Goal: Communication & Community: Answer question/provide support

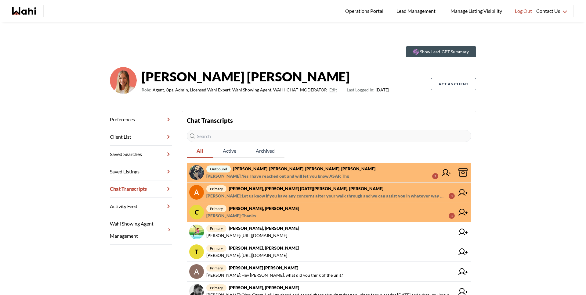
click at [279, 211] on span "primary Cheryl Zanetti, Michelle" at bounding box center [330, 208] width 248 height 7
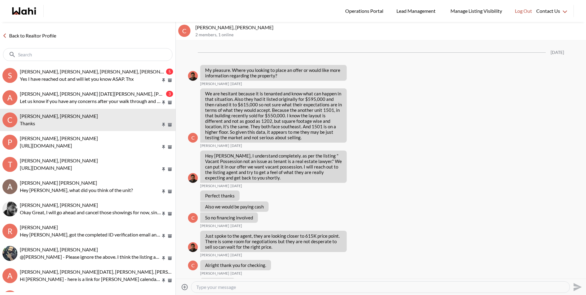
scroll to position [703, 0]
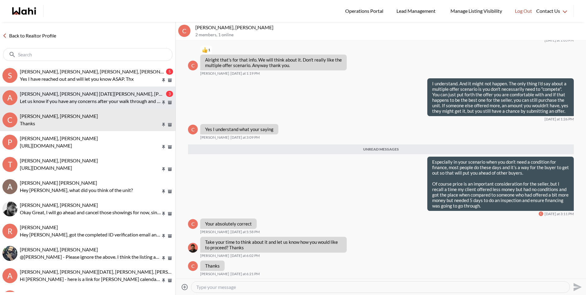
click at [49, 103] on p "Let us know if you have any concerns after your walk through and we can assist …" at bounding box center [90, 101] width 141 height 7
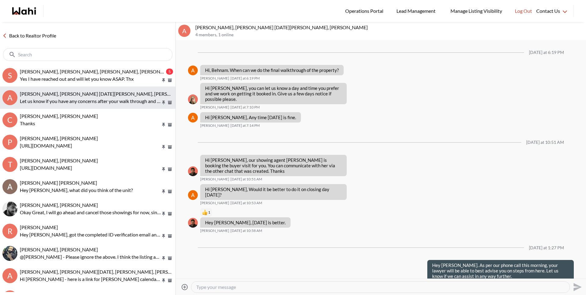
scroll to position [528, 0]
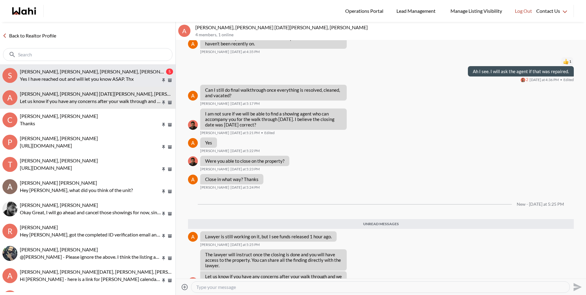
click at [44, 77] on p "Yes I have reached out and will let you know ASAP. Thx" at bounding box center [90, 78] width 141 height 7
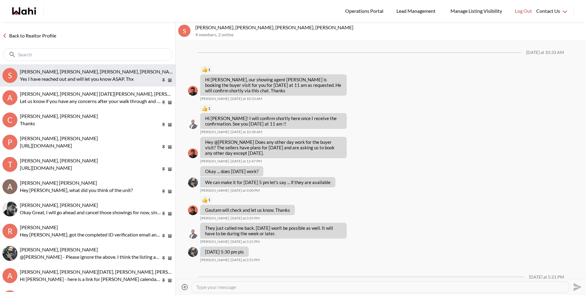
scroll to position [392, 0]
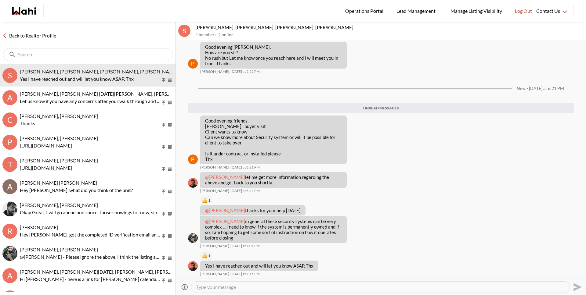
click at [45, 38] on link "Back to Realtor Profile" at bounding box center [29, 36] width 59 height 8
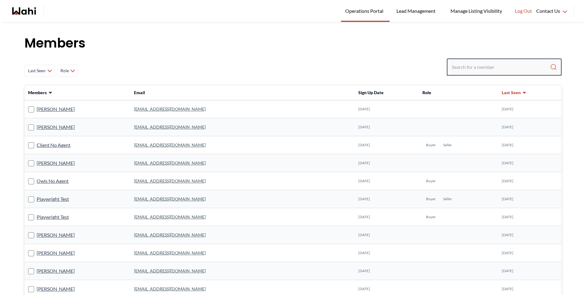
click at [487, 64] on input "Search input" at bounding box center [501, 67] width 98 height 11
type input "faraz az"
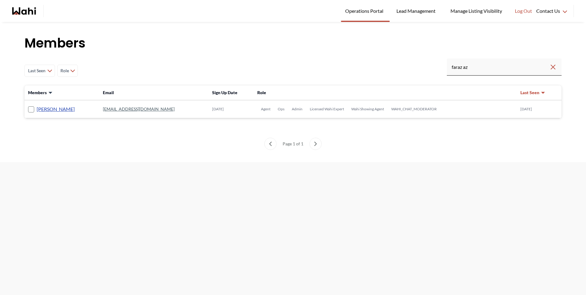
click at [51, 112] on link "[PERSON_NAME]" at bounding box center [56, 109] width 38 height 8
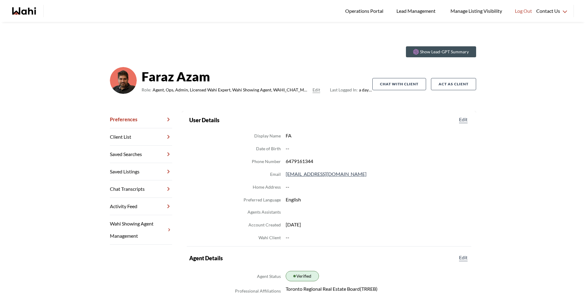
click at [137, 193] on link "Chat Transcripts" at bounding box center [141, 189] width 62 height 17
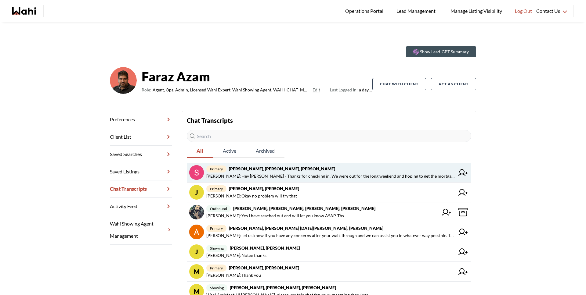
click at [297, 172] on span "primary Sunil Murali, Ana Rodriguez, Faraz" at bounding box center [330, 168] width 248 height 7
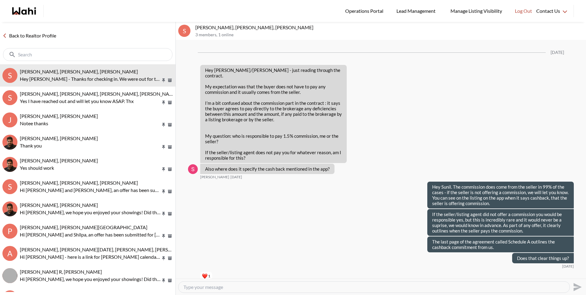
scroll to position [842, 0]
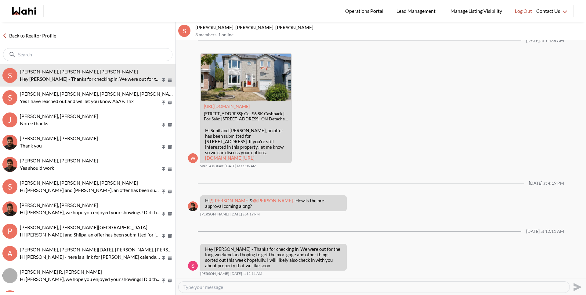
click at [263, 289] on textarea "Type your message" at bounding box center [373, 287] width 381 height 6
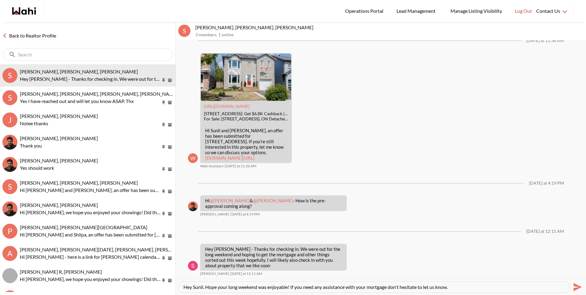
type textarea "Hey Sunil. Hope your long weekend was enjoyable! If you need any assistance wit…"
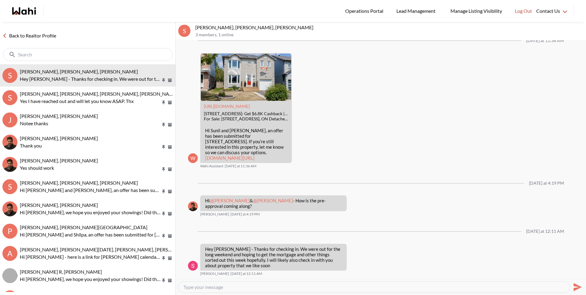
scroll to position [866, 0]
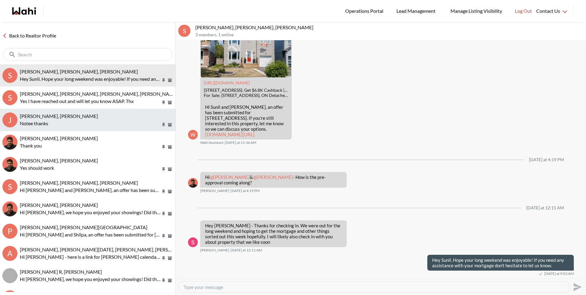
click at [116, 122] on p "Notee thanks" at bounding box center [90, 123] width 141 height 7
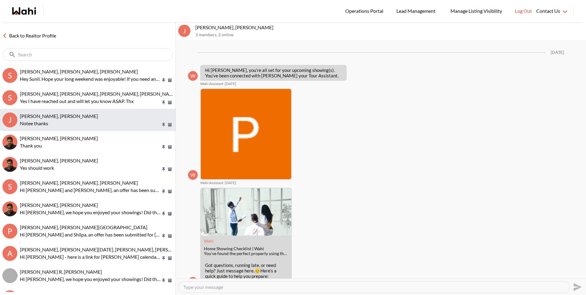
scroll to position [612, 0]
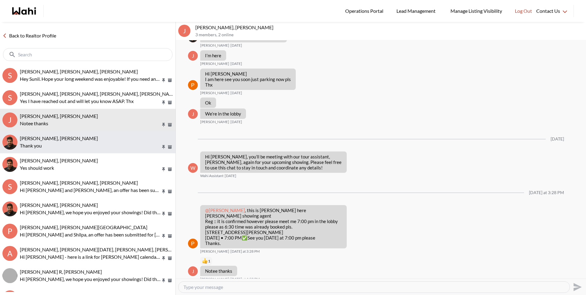
click at [100, 141] on div "Milton Henriquez, Faraz" at bounding box center [96, 138] width 153 height 6
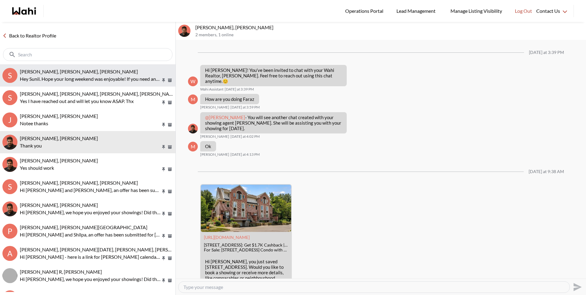
scroll to position [412, 0]
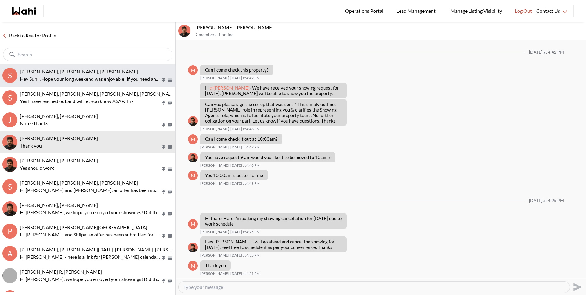
click at [78, 70] on span "Sunil Murali, Ana Rodriguez, Faraz" at bounding box center [79, 72] width 118 height 6
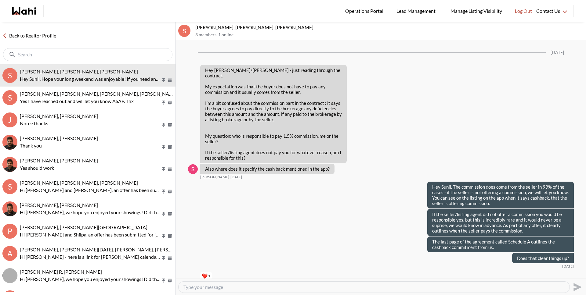
scroll to position [866, 0]
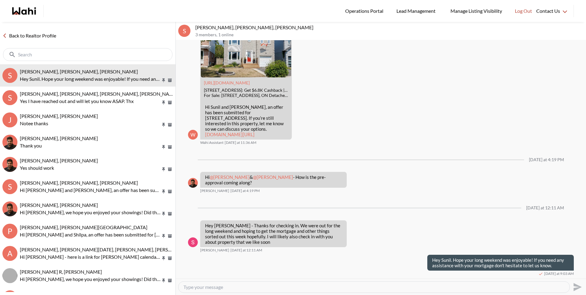
click at [37, 35] on link "Back to Realtor Profile" at bounding box center [29, 36] width 59 height 8
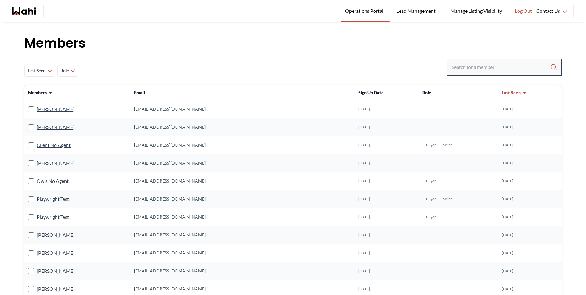
click at [495, 61] on div at bounding box center [504, 67] width 115 height 17
click at [491, 64] on input "Search input" at bounding box center [501, 67] width 98 height 11
type input "barbara fun"
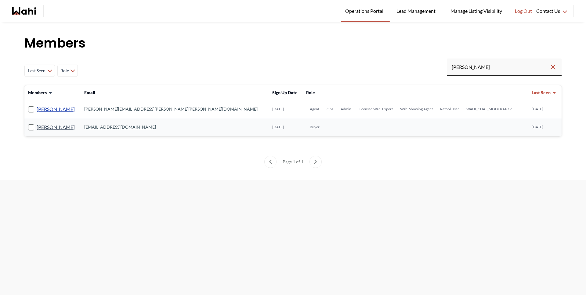
click at [57, 111] on link "[PERSON_NAME]" at bounding box center [56, 109] width 38 height 8
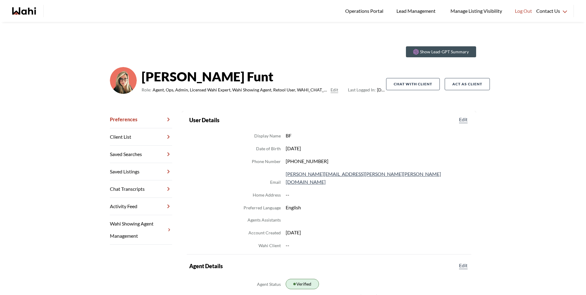
click at [139, 190] on link "Chat Transcripts" at bounding box center [141, 189] width 62 height 17
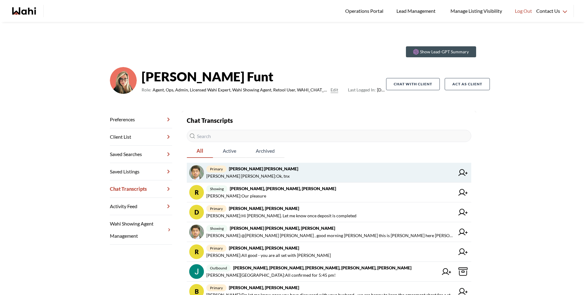
click at [258, 171] on strong "Abdul Nafi Sarwari, Barb" at bounding box center [263, 168] width 69 height 5
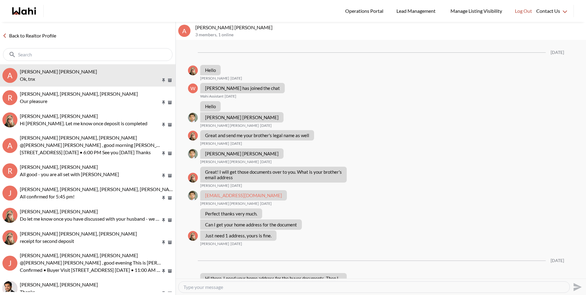
scroll to position [307, 0]
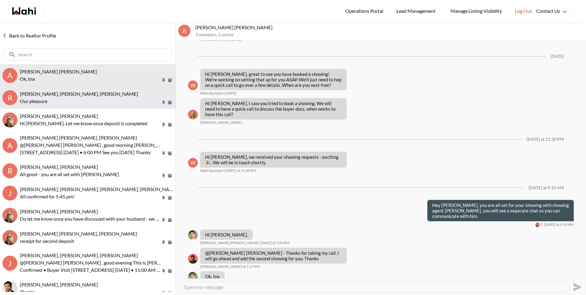
click at [102, 101] on p "Our pleasure" at bounding box center [90, 101] width 141 height 7
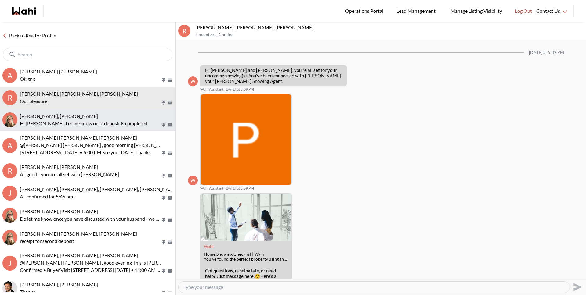
scroll to position [290, 0]
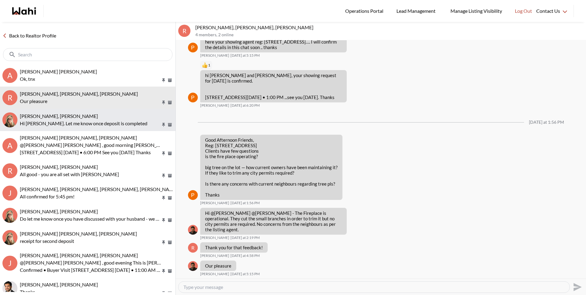
click at [107, 119] on div "David Rodriguez, Barbara Hi David. Let me know once deposit is completed" at bounding box center [96, 120] width 153 height 14
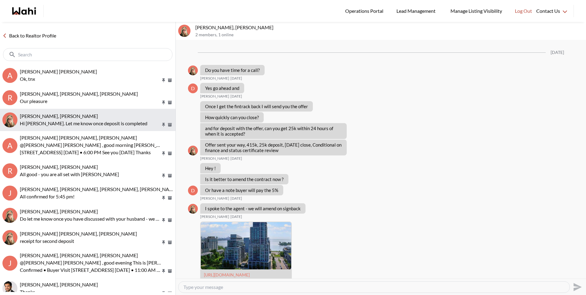
scroll to position [665, 0]
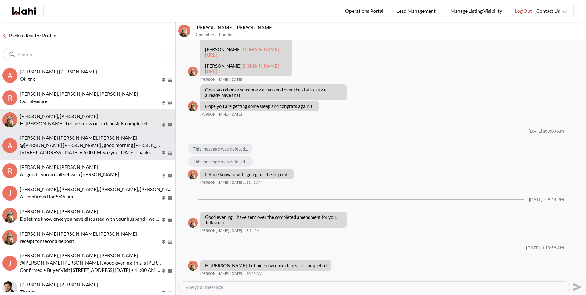
click at [102, 137] on div "Abdul Nafi Sarwari, Paul, Barbara" at bounding box center [96, 138] width 153 height 6
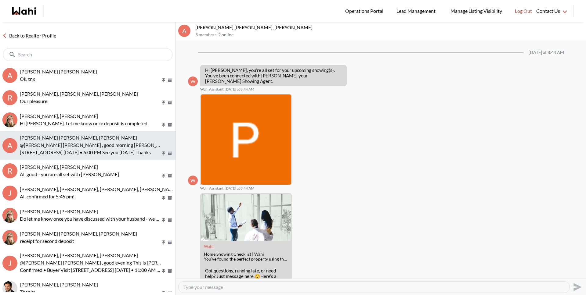
scroll to position [73, 0]
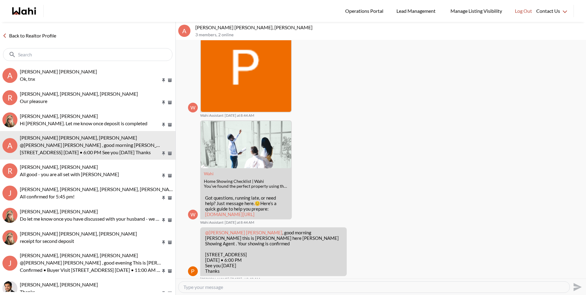
click at [37, 39] on link "Back to Realtor Profile" at bounding box center [29, 36] width 59 height 8
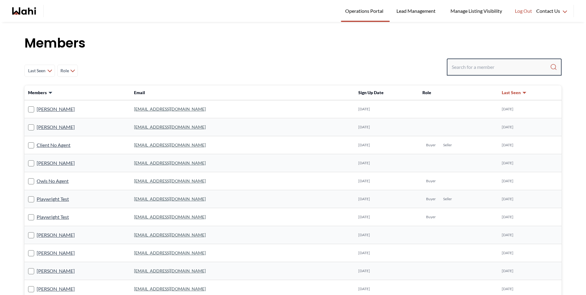
click at [465, 70] on input "Search input" at bounding box center [501, 67] width 98 height 11
type input "behnam fai"
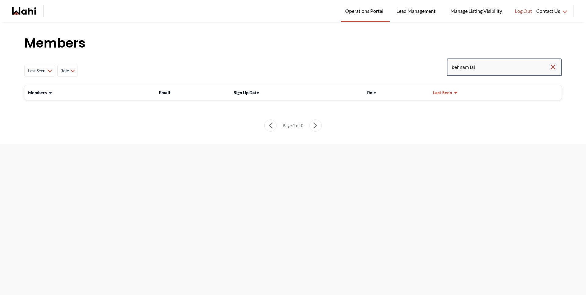
click at [485, 67] on input "behnam fai" at bounding box center [501, 67] width 98 height 11
type input "behnam"
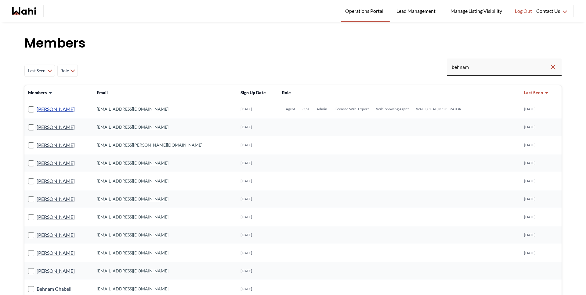
click at [46, 109] on link "Behnam Fazili" at bounding box center [56, 109] width 38 height 8
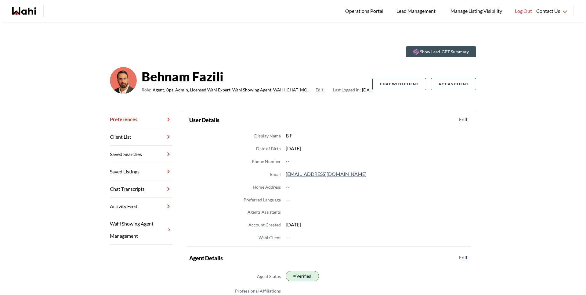
click at [130, 191] on link "Chat Transcripts" at bounding box center [141, 189] width 62 height 17
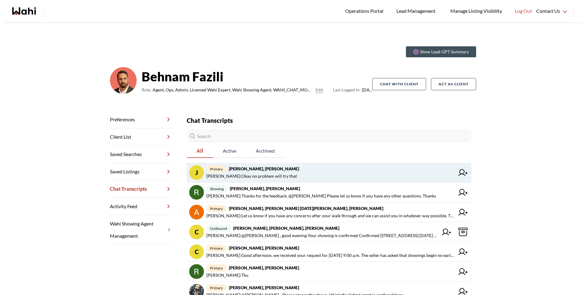
click at [247, 178] on span "Josh Hortaleza : Okay no problem will try that" at bounding box center [251, 176] width 91 height 7
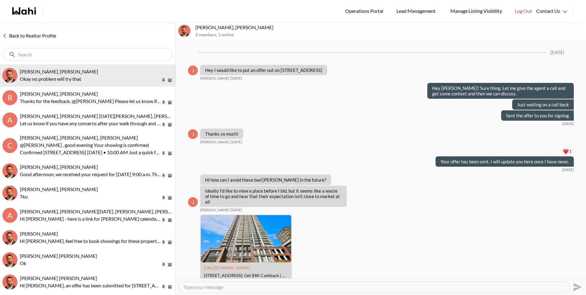
scroll to position [555, 0]
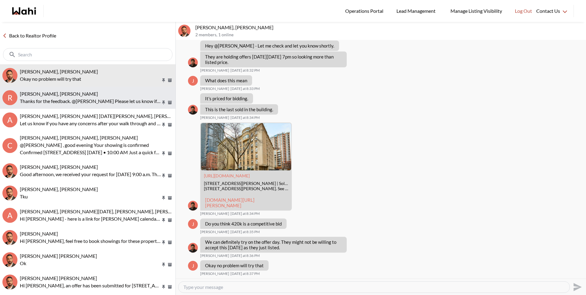
click at [100, 92] on div "Rita Kukendran, Khalid, Behnam" at bounding box center [96, 94] width 153 height 6
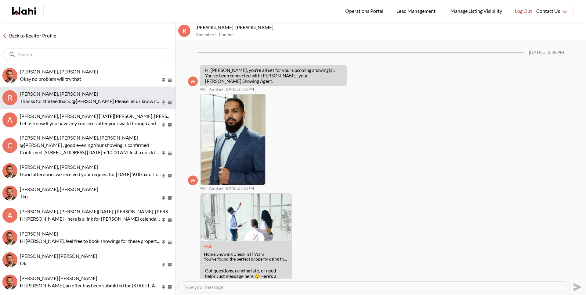
scroll to position [399, 0]
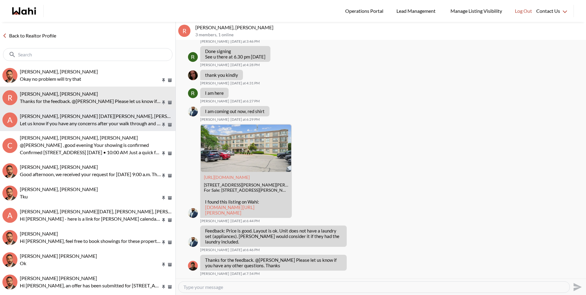
click at [102, 122] on p "Let us know if you have any concerns after your walk through and we can assist …" at bounding box center [90, 123] width 141 height 7
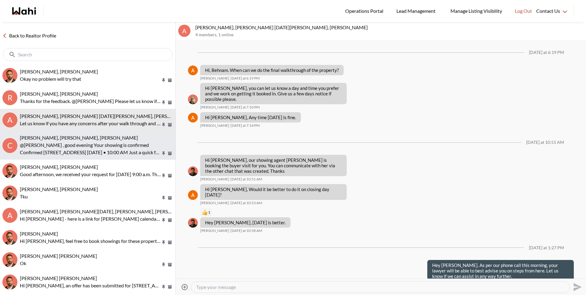
scroll to position [482, 0]
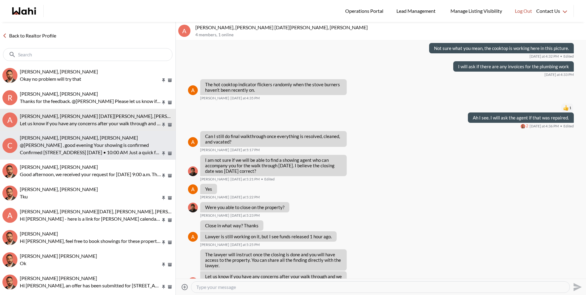
click at [98, 144] on p "@Caroline Rouben , good evening Your showing is confirmed" at bounding box center [90, 145] width 141 height 7
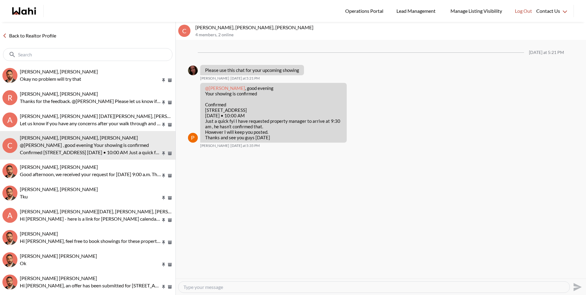
click at [42, 35] on link "Back to Realtor Profile" at bounding box center [29, 36] width 59 height 8
